Goal: Use online tool/utility: Utilize a website feature to perform a specific function

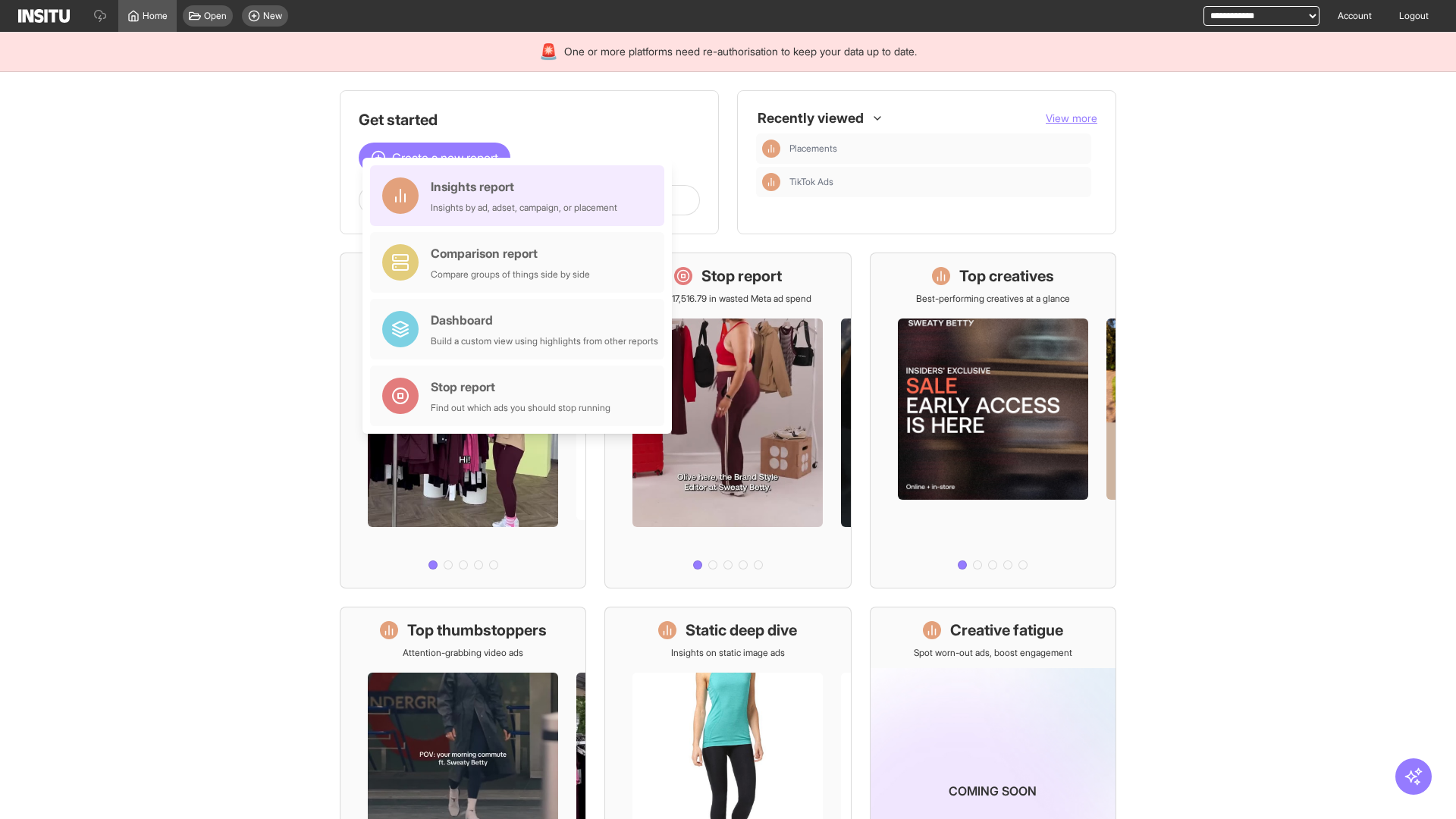
click at [521, 195] on div "Insights report Insights by ad, adset, campaign, or placement" at bounding box center [523, 195] width 186 height 36
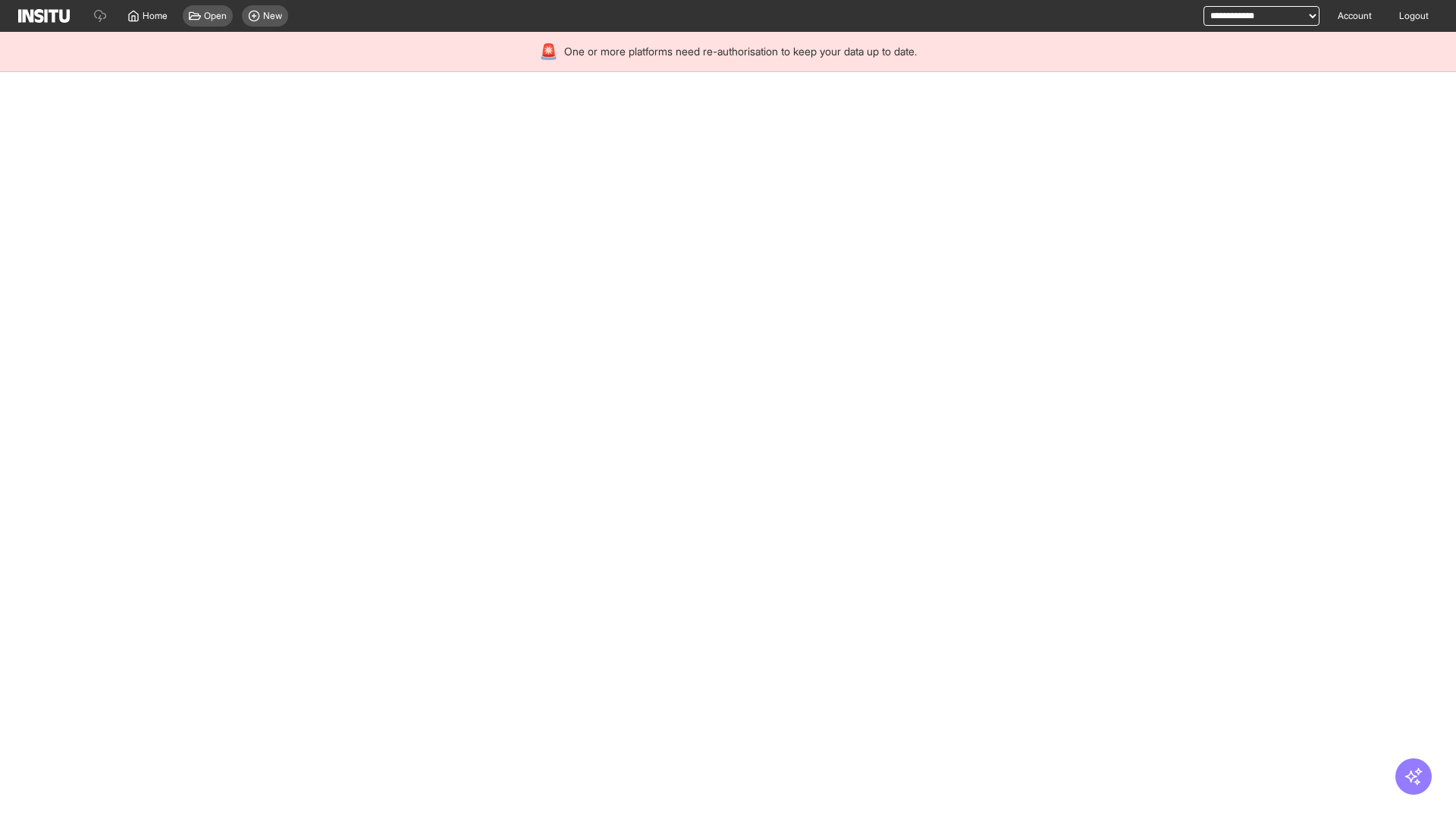
select select "**"
